Goal: Find specific page/section: Find specific page/section

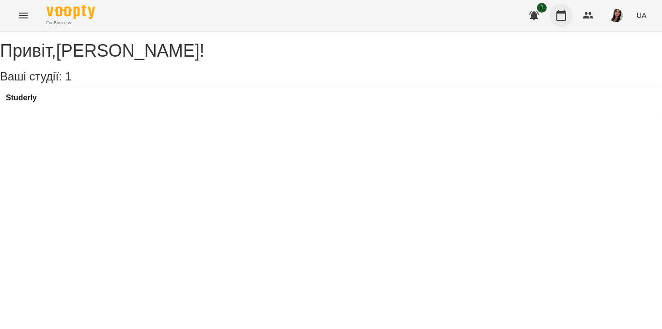
click at [559, 21] on button "button" at bounding box center [561, 15] width 23 height 23
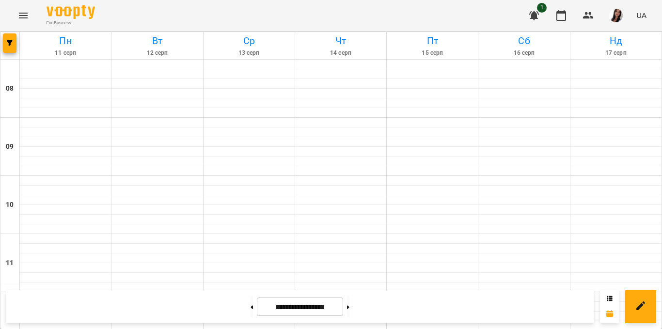
scroll to position [257, 0]
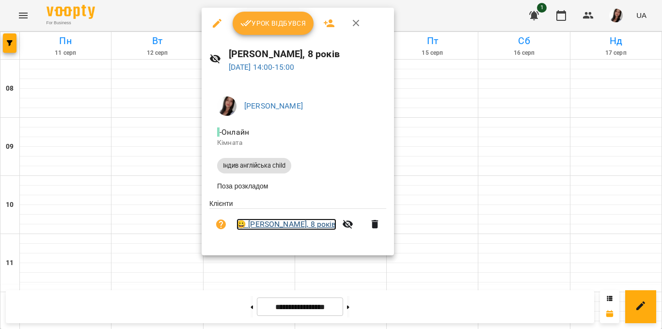
click at [298, 226] on link "😀 [PERSON_NAME], 8 років" at bounding box center [287, 225] width 100 height 12
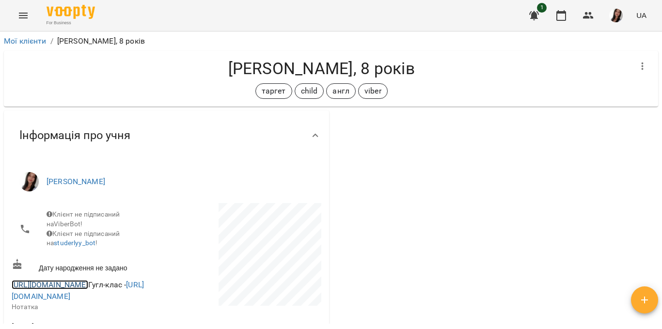
click at [88, 289] on link "https://meet.google.com/kqi-oadi-qvr" at bounding box center [50, 284] width 77 height 9
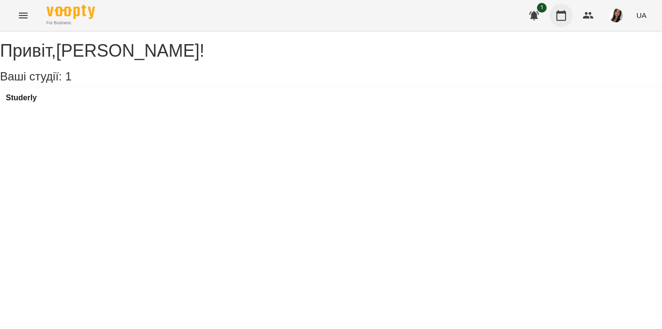
click at [567, 13] on icon "button" at bounding box center [562, 16] width 12 height 12
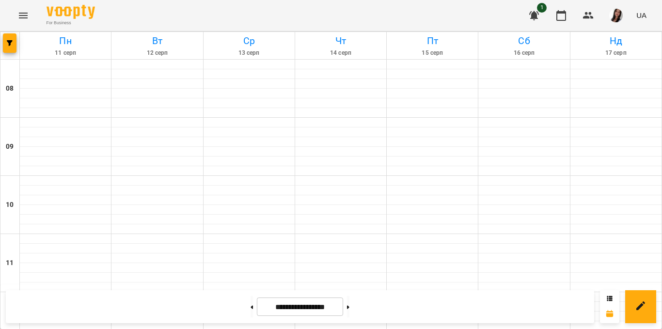
scroll to position [231, 0]
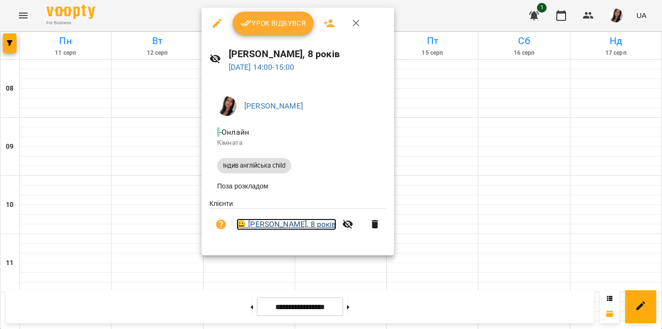
click at [305, 230] on link "😀 [PERSON_NAME], 8 років" at bounding box center [287, 225] width 100 height 12
